Goal: Use online tool/utility

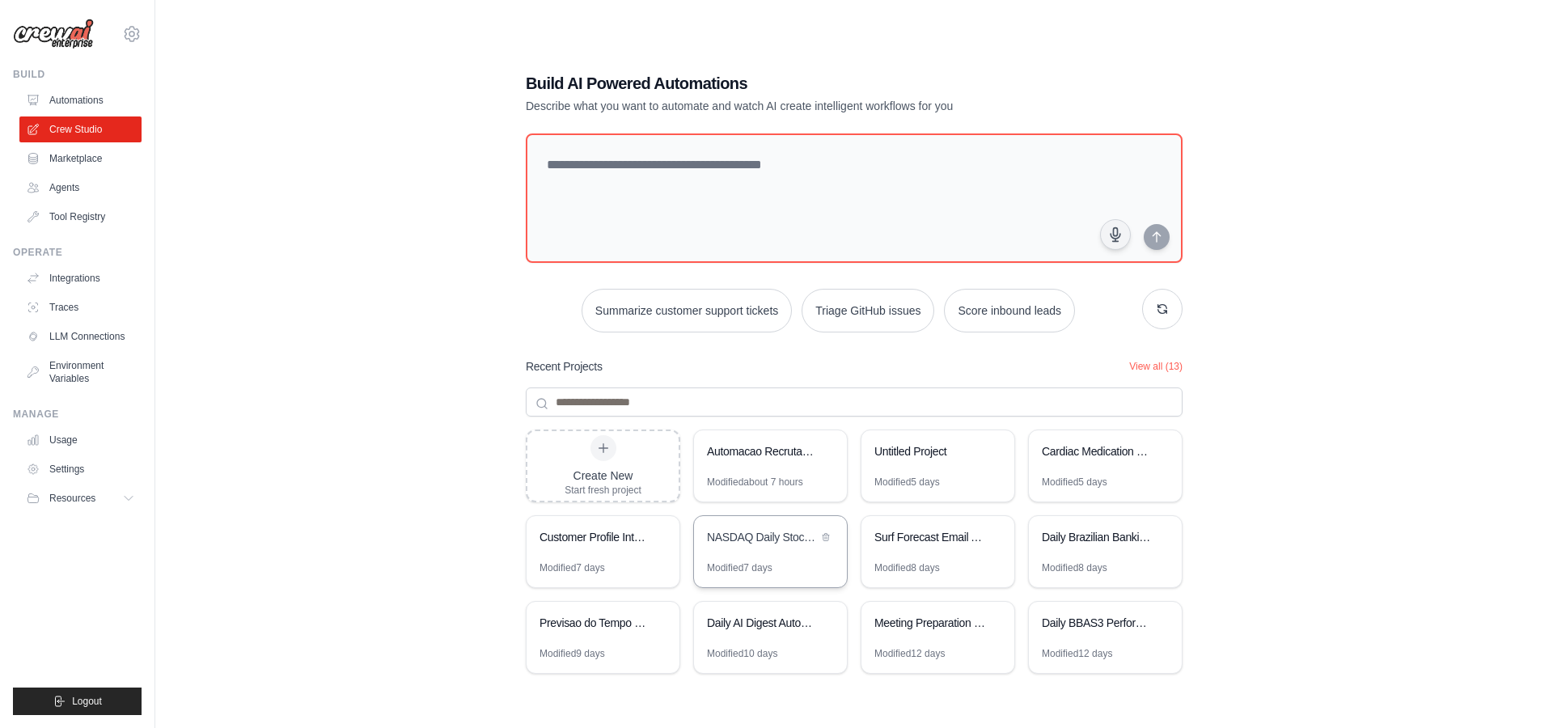
click at [765, 561] on div "Modified 7 days" at bounding box center [740, 567] width 66 height 13
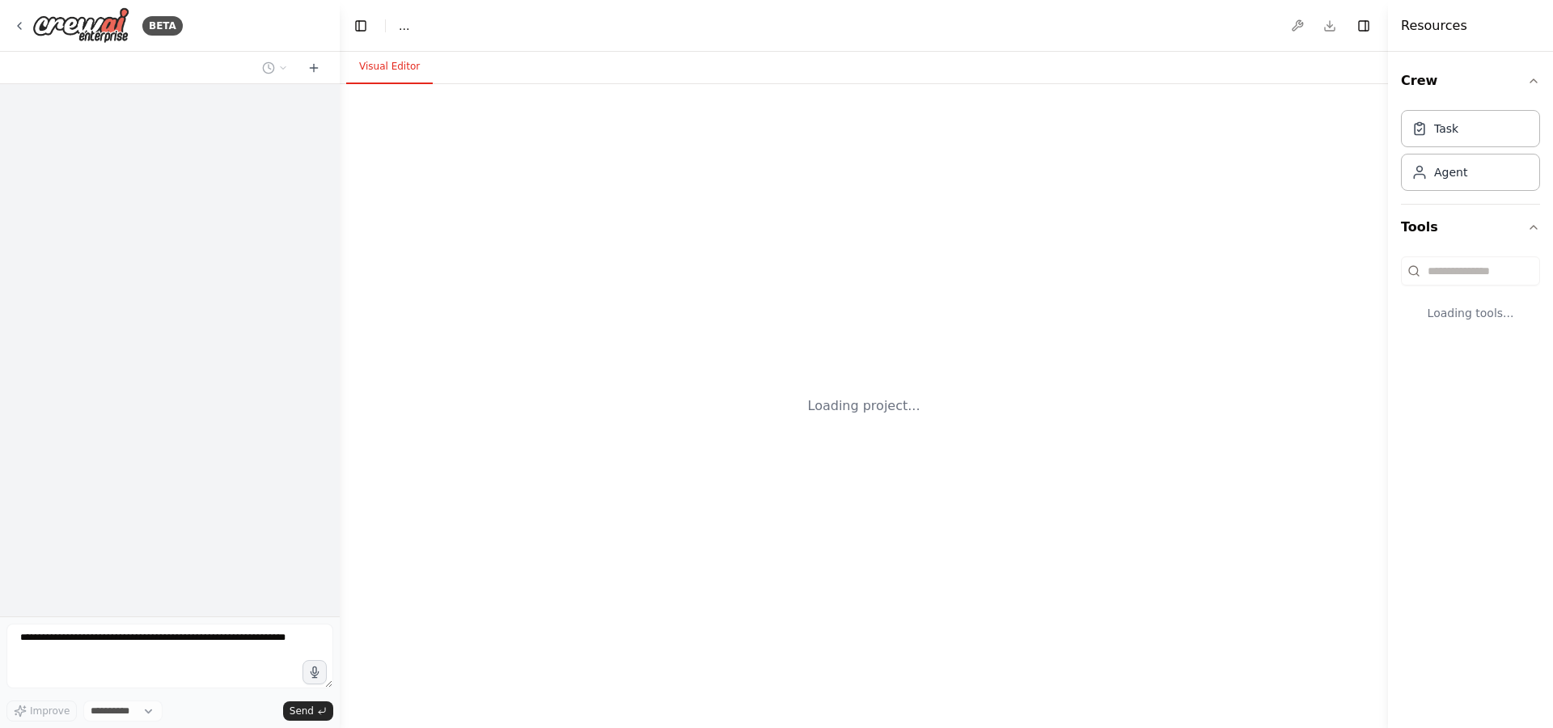
select select "****"
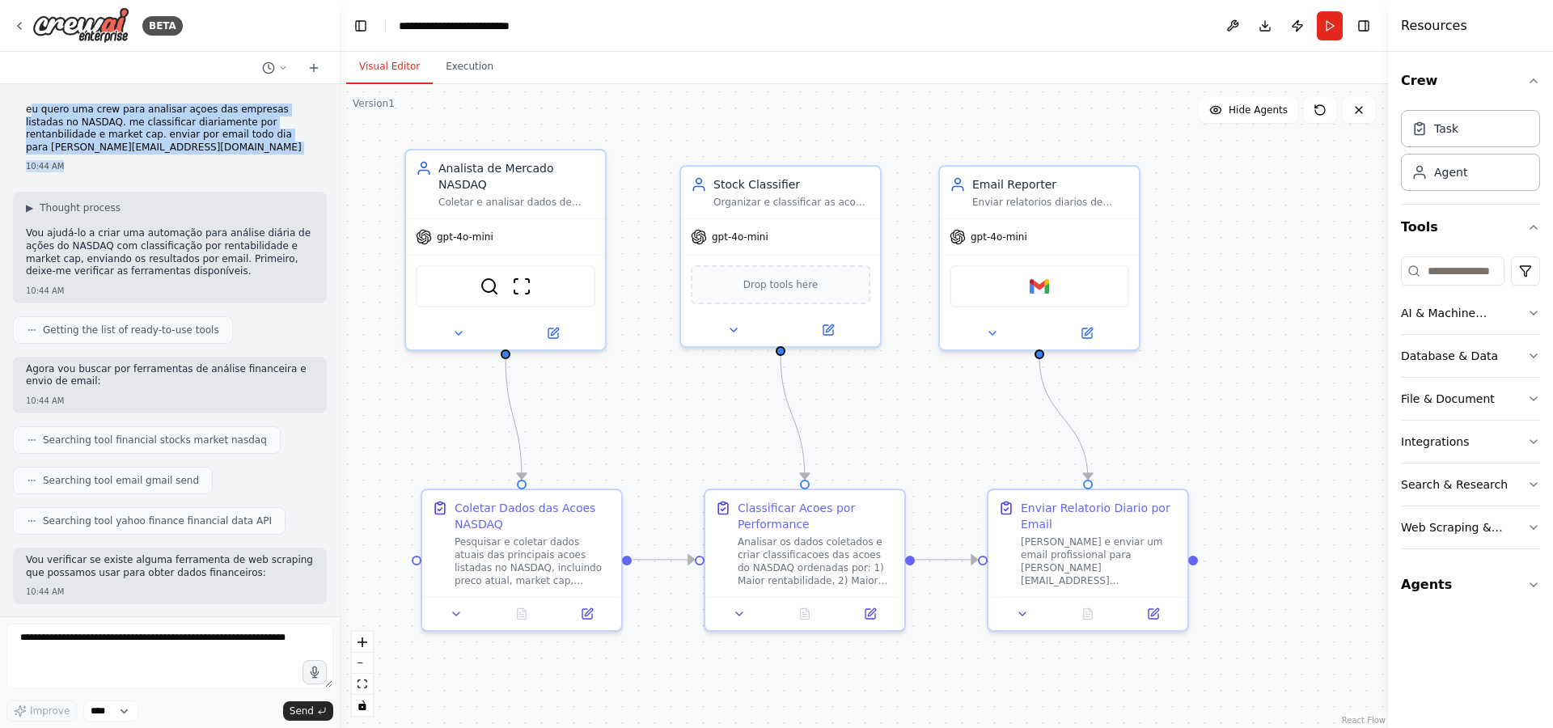
drag, startPoint x: 30, startPoint y: 110, endPoint x: 216, endPoint y: 177, distance: 197.8
click at [216, 177] on div "eu quero uma crew para analisar açoes das empresas listadas no NASDAQ. me class…" at bounding box center [170, 138] width 314 height 82
click at [1334, 19] on button "Run" at bounding box center [1330, 25] width 26 height 29
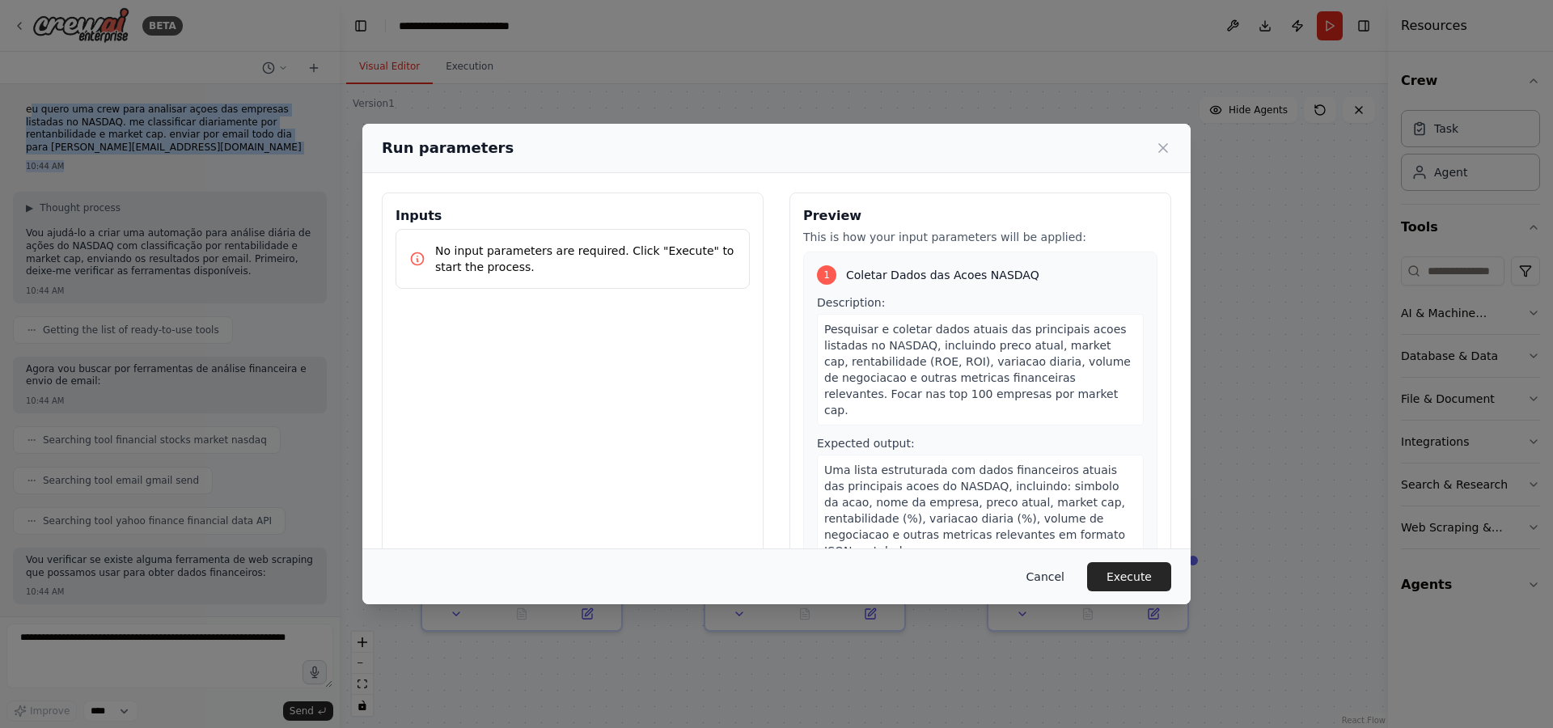
click at [1040, 580] on button "Cancel" at bounding box center [1046, 576] width 64 height 29
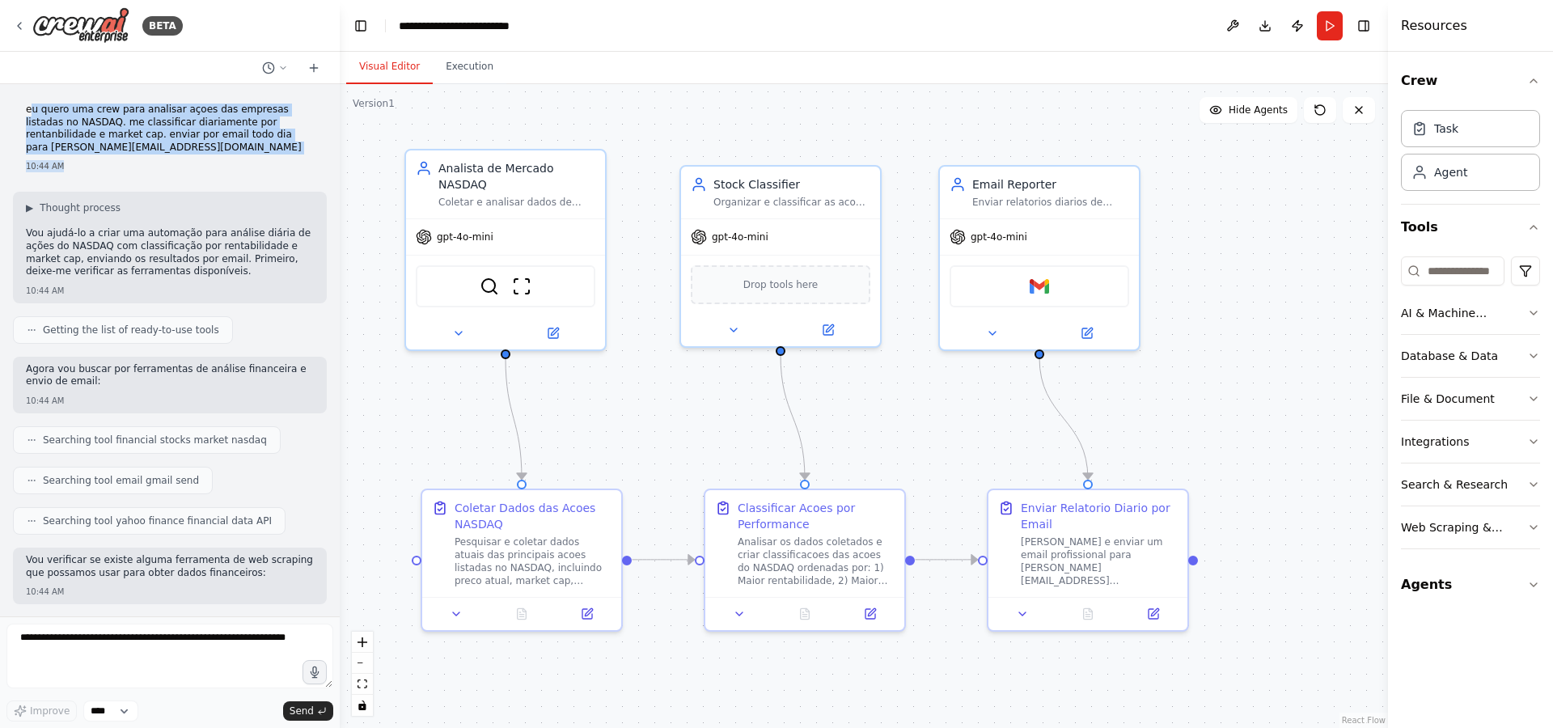
scroll to position [1129, 0]
